Goal: Information Seeking & Learning: Learn about a topic

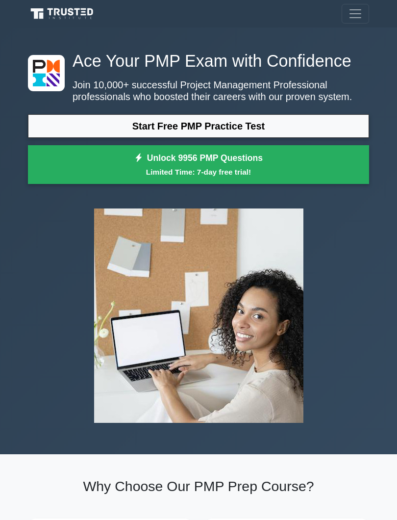
click at [333, 138] on link "Start Free PMP Practice Test" at bounding box center [198, 126] width 341 height 24
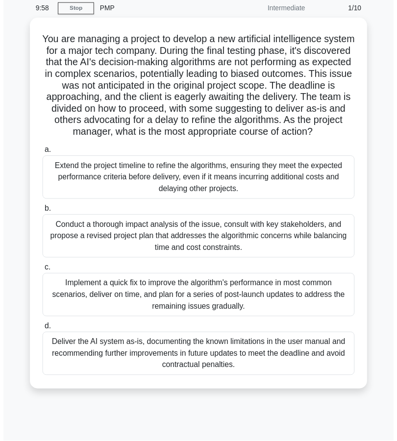
scroll to position [40, 0]
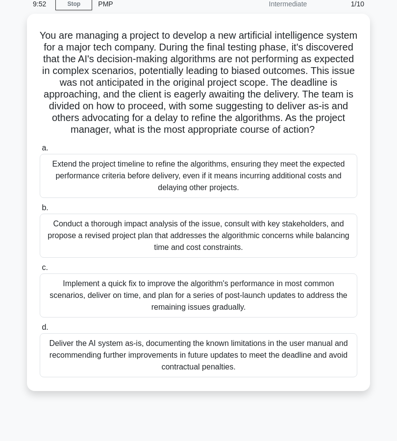
click at [309, 236] on div "Conduct a thorough impact analysis of the issue, consult with key stakeholders,…" at bounding box center [199, 236] width 318 height 44
click at [40, 211] on input "b. Conduct a thorough impact analysis of the issue, consult with key stakeholde…" at bounding box center [40, 208] width 0 height 6
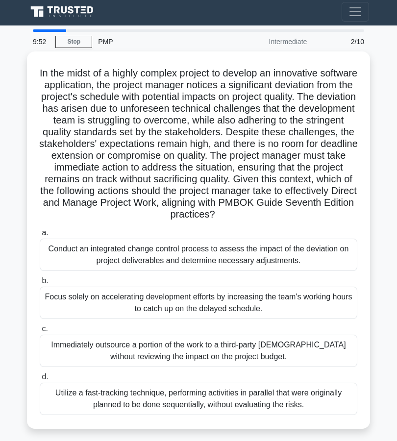
scroll to position [0, 0]
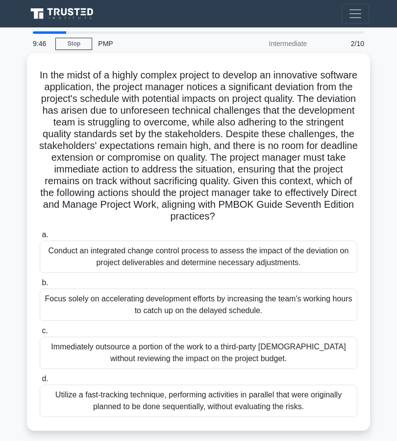
click at [234, 369] on div "Immediately outsource a portion of the work to a third-party [DEMOGRAPHIC_DATA]…" at bounding box center [199, 353] width 318 height 32
click at [40, 335] on input "c. Immediately outsource a portion of the work to a third-party [DEMOGRAPHIC_DA…" at bounding box center [40, 331] width 0 height 6
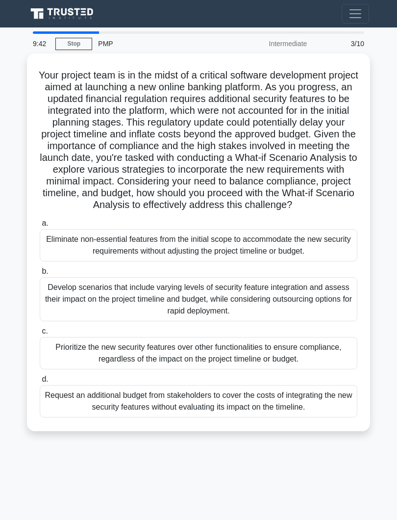
click at [269, 360] on div "Prioritize the new security features over other functionalities to ensure compl…" at bounding box center [199, 353] width 318 height 32
click at [40, 335] on input "c. Prioritize the new security features over other functionalities to ensure co…" at bounding box center [40, 331] width 0 height 6
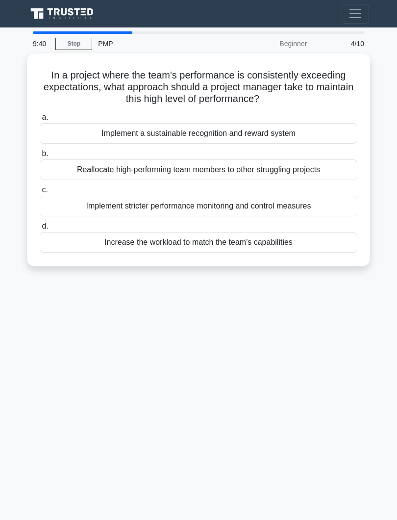
click at [296, 184] on label "c. Implement stricter performance monitoring and control measures" at bounding box center [199, 200] width 318 height 32
click at [40, 187] on input "c. Implement stricter performance monitoring and control measures" at bounding box center [40, 190] width 0 height 6
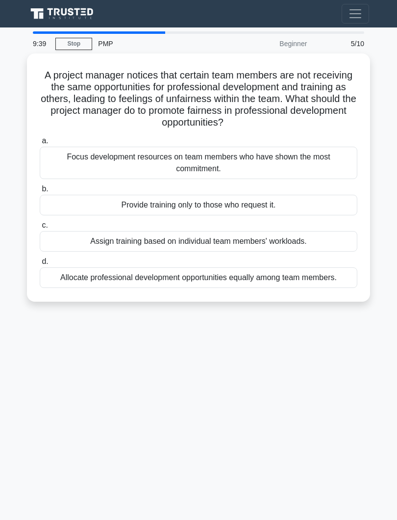
click at [303, 169] on div "Focus development resources on team members who have shown the most commitment." at bounding box center [199, 163] width 318 height 32
click at [40, 144] on input "a. Focus development resources on team members who have shown the most commitme…" at bounding box center [40, 141] width 0 height 6
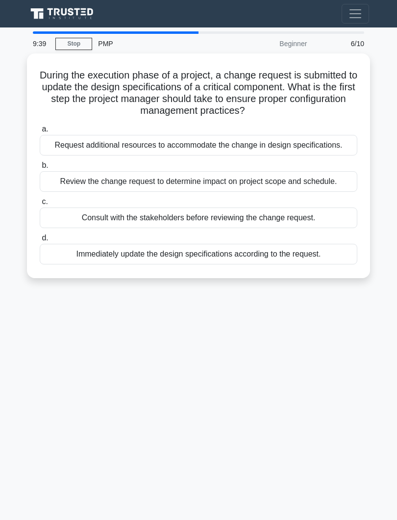
click at [283, 192] on div "Review the change request to determine impact on project scope and schedule." at bounding box center [199, 181] width 318 height 21
click at [40, 169] on input "b. Review the change request to determine impact on project scope and schedule." at bounding box center [40, 165] width 0 height 6
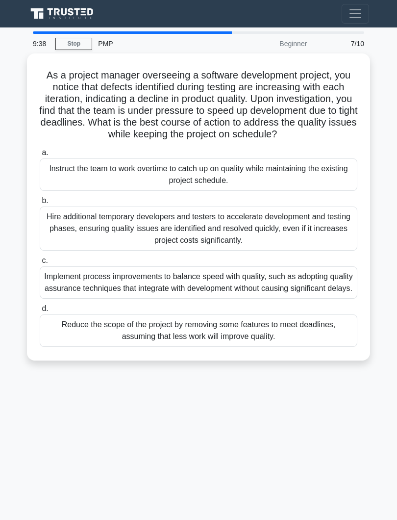
click at [289, 229] on div "Hire additional temporary developers and testers to accelerate development and …" at bounding box center [199, 228] width 318 height 44
click at [40, 204] on input "b. Hire additional temporary developers and testers to accelerate development a…" at bounding box center [40, 201] width 0 height 6
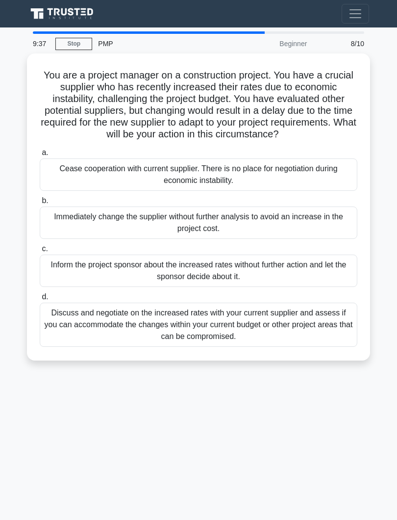
click at [285, 223] on div "Immediately change the supplier without further analysis to avoid an increase i…" at bounding box center [199, 222] width 318 height 32
click at [40, 204] on input "b. Immediately change the supplier without further analysis to avoid an increas…" at bounding box center [40, 201] width 0 height 6
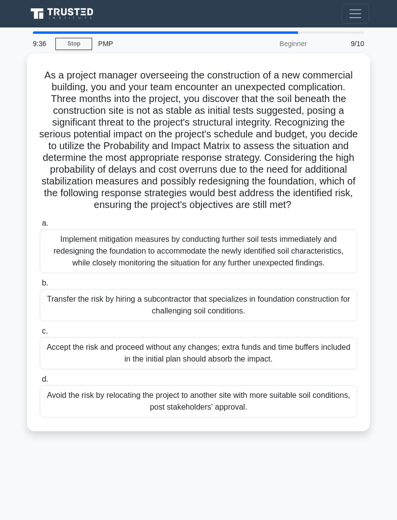
click at [299, 417] on div "Avoid the risk by relocating the project to another site with more suitable soi…" at bounding box center [199, 401] width 318 height 32
click at [40, 383] on input "d. Avoid the risk by relocating the project to another site with more suitable …" at bounding box center [40, 379] width 0 height 6
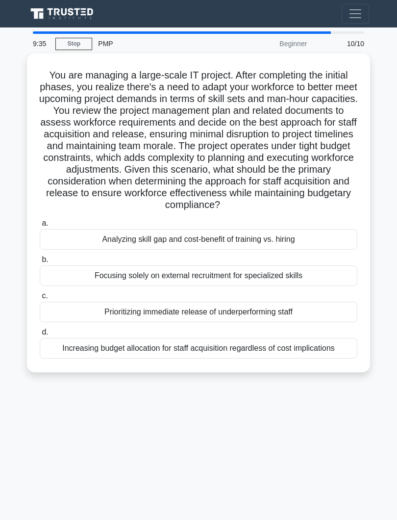
click at [288, 250] on label "a. Analyzing skill gap and cost-benefit of training vs. hiring" at bounding box center [199, 233] width 318 height 32
click at [40, 227] on input "a. Analyzing skill gap and cost-benefit of training vs. hiring" at bounding box center [40, 223] width 0 height 6
